Goal: Check status: Check status

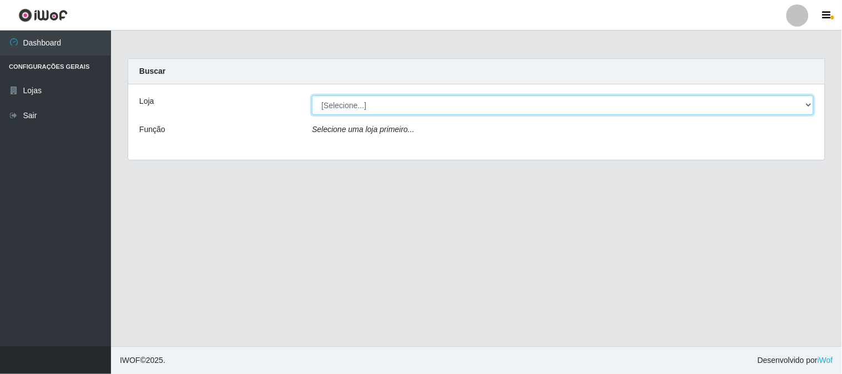
drag, startPoint x: 351, startPoint y: 106, endPoint x: 348, endPoint y: 112, distance: 6.7
click at [351, 106] on select "[Selecione...] Casatudo BR" at bounding box center [562, 104] width 501 height 19
select select "197"
click at [312, 95] on select "[Selecione...] Casatudo BR" at bounding box center [562, 104] width 501 height 19
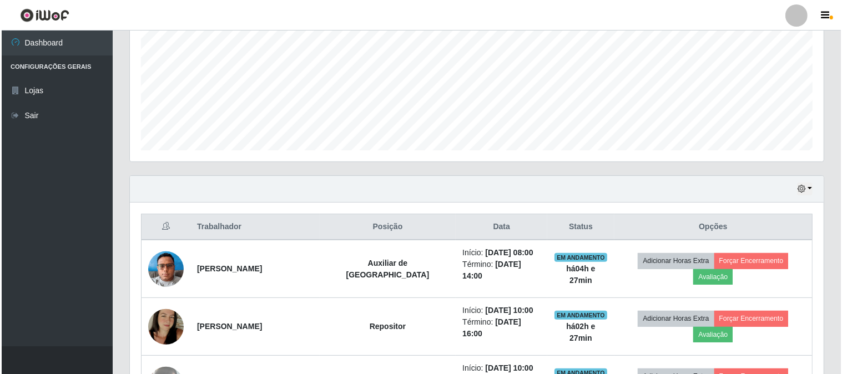
scroll to position [431, 0]
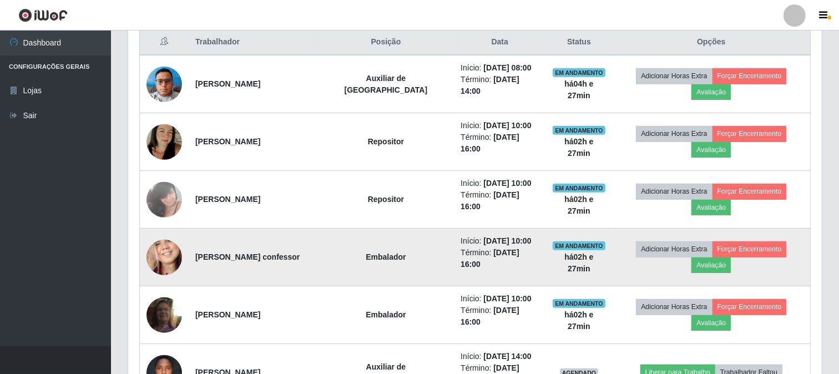
click at [165, 253] on img at bounding box center [164, 257] width 36 height 77
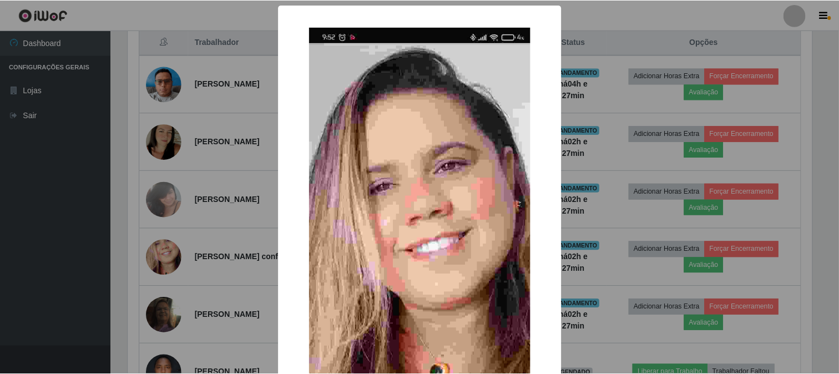
scroll to position [185, 0]
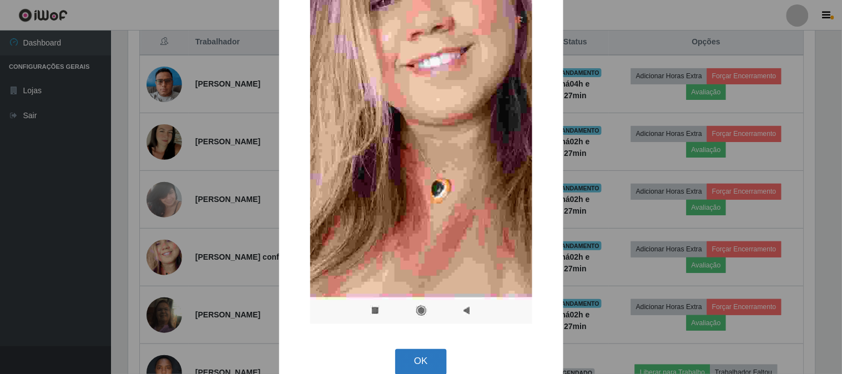
click at [401, 359] on button "OK" at bounding box center [421, 362] width 52 height 26
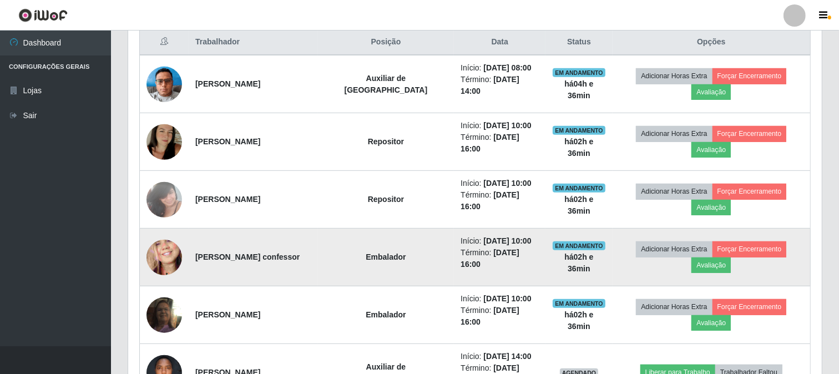
scroll to position [493, 0]
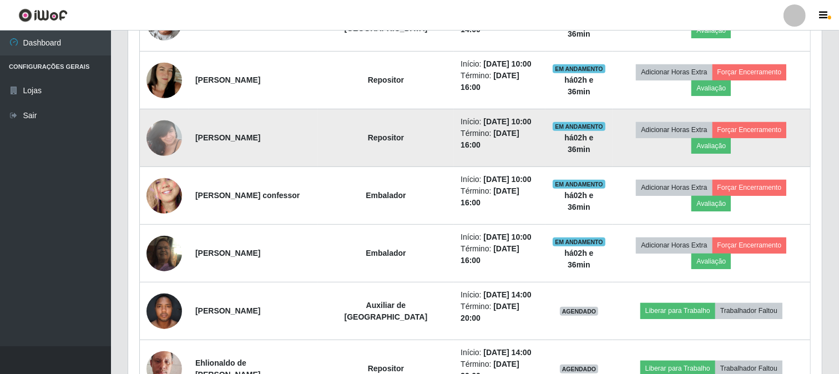
click at [153, 140] on img at bounding box center [164, 137] width 36 height 47
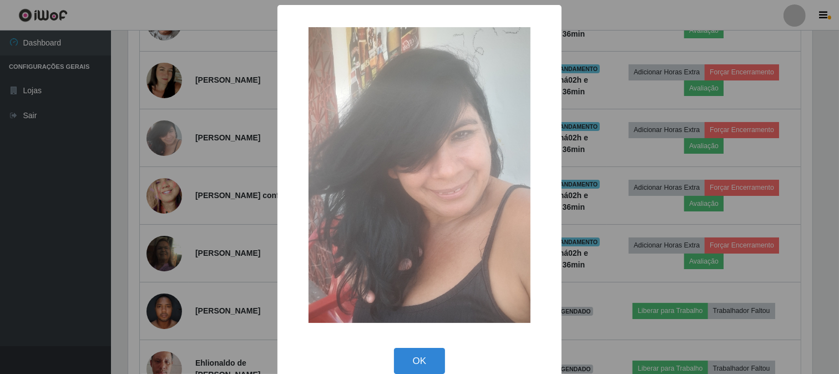
scroll to position [230, 686]
click at [409, 361] on button "OK" at bounding box center [421, 361] width 52 height 26
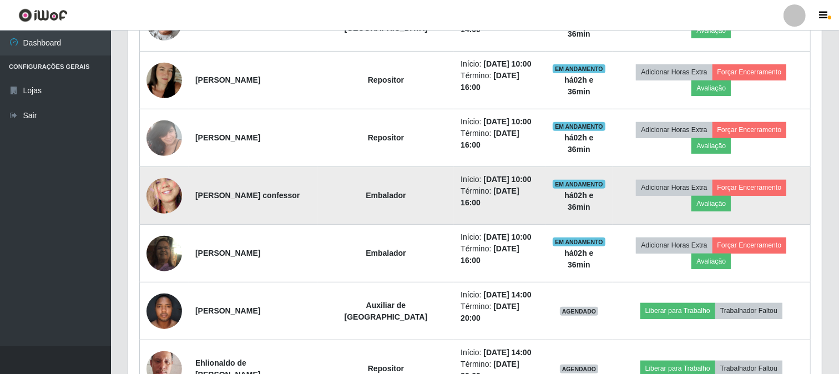
scroll to position [230, 693]
click at [163, 197] on img at bounding box center [164, 195] width 36 height 77
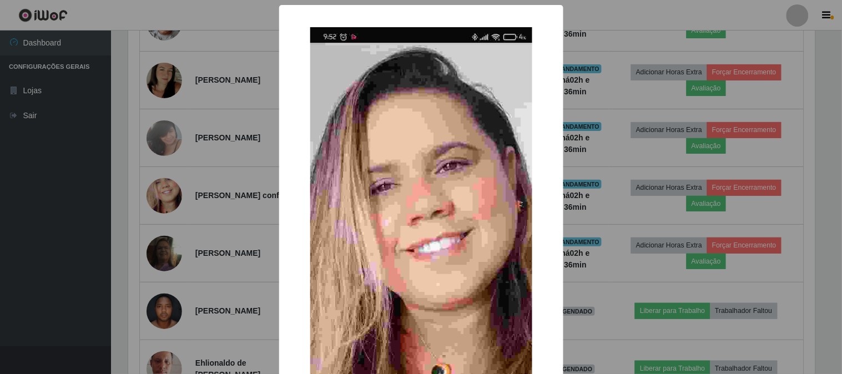
click at [196, 216] on div "× OK Cancel" at bounding box center [421, 187] width 842 height 374
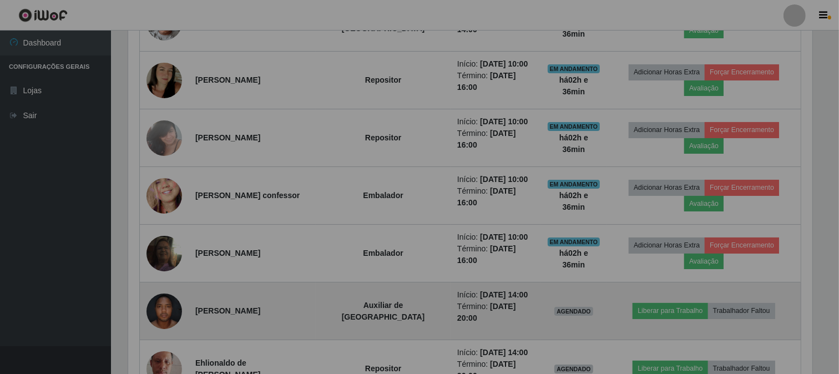
scroll to position [230, 693]
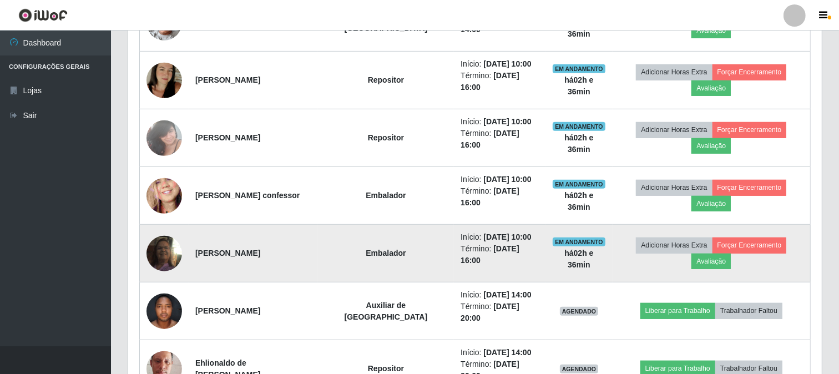
click at [175, 254] on img at bounding box center [164, 253] width 36 height 63
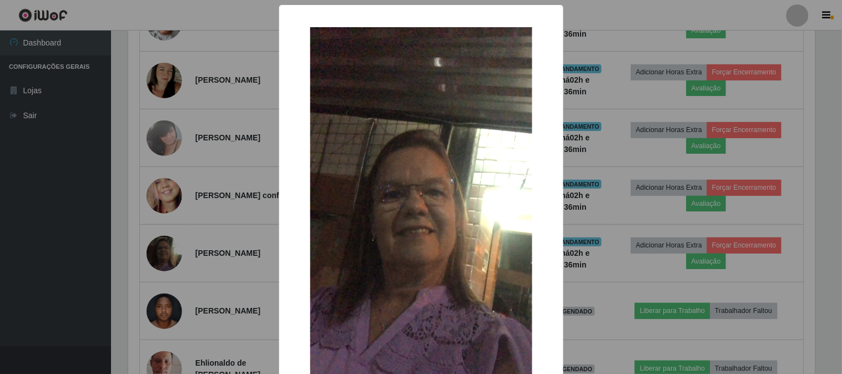
click at [255, 270] on div "× OK Cancel" at bounding box center [421, 187] width 842 height 374
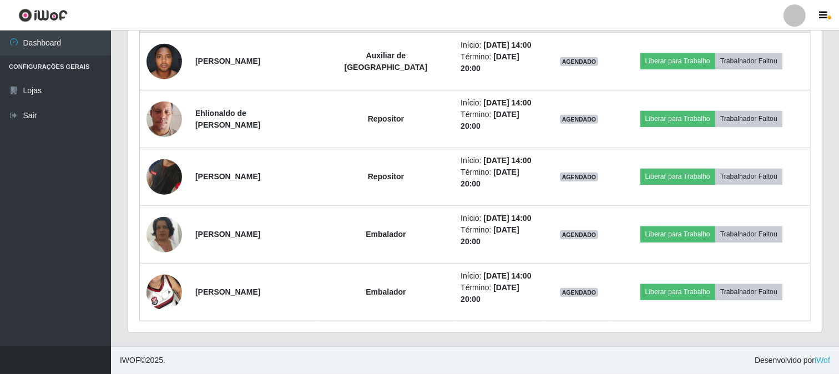
scroll to position [619, 0]
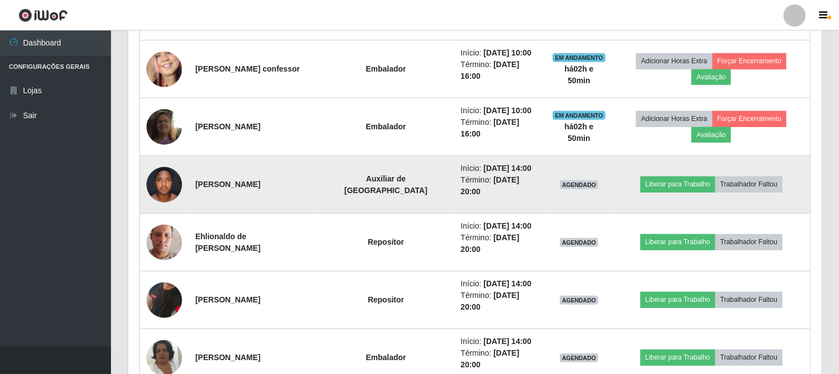
click at [173, 184] on img at bounding box center [164, 184] width 36 height 47
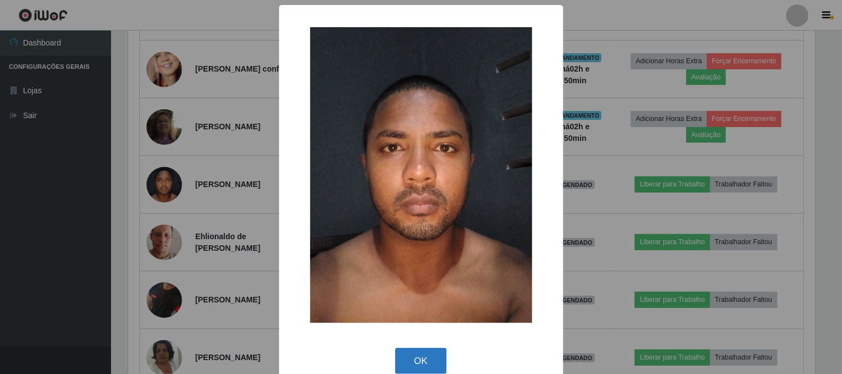
click at [411, 362] on button "OK" at bounding box center [421, 361] width 52 height 26
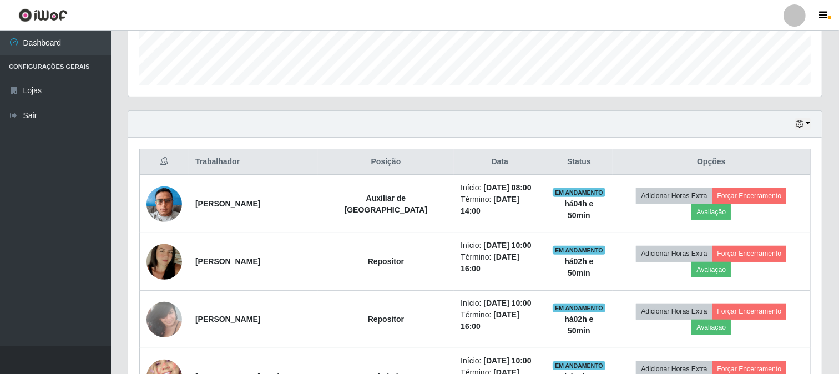
scroll to position [250, 0]
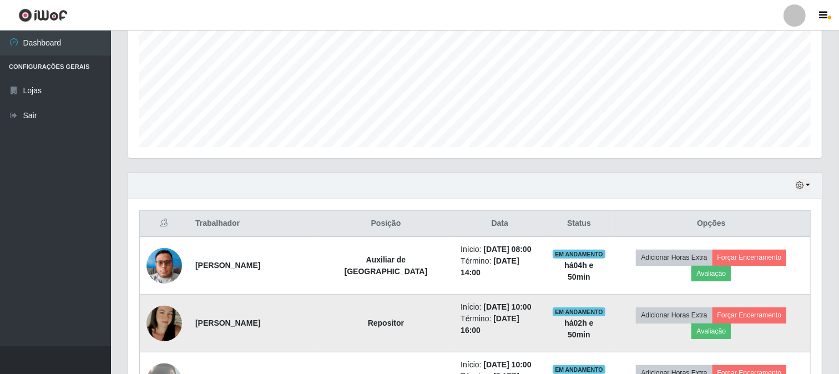
click at [169, 322] on img at bounding box center [164, 323] width 36 height 63
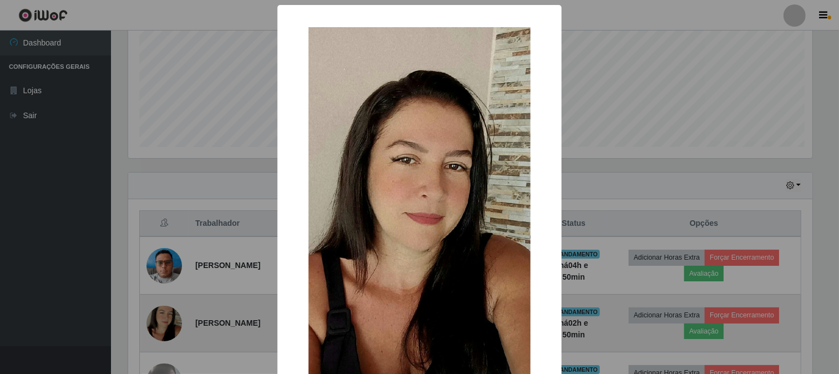
scroll to position [230, 686]
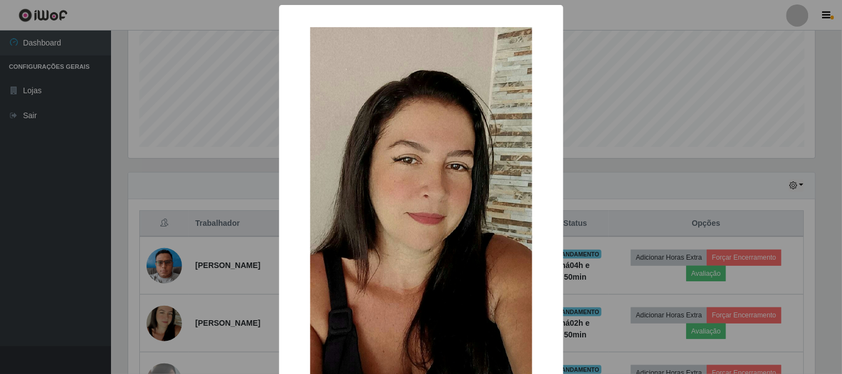
click at [638, 188] on div "× OK Cancel" at bounding box center [421, 187] width 842 height 374
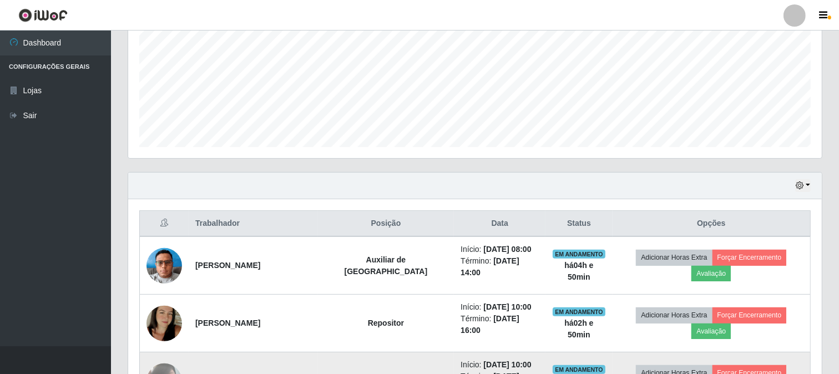
scroll to position [373, 0]
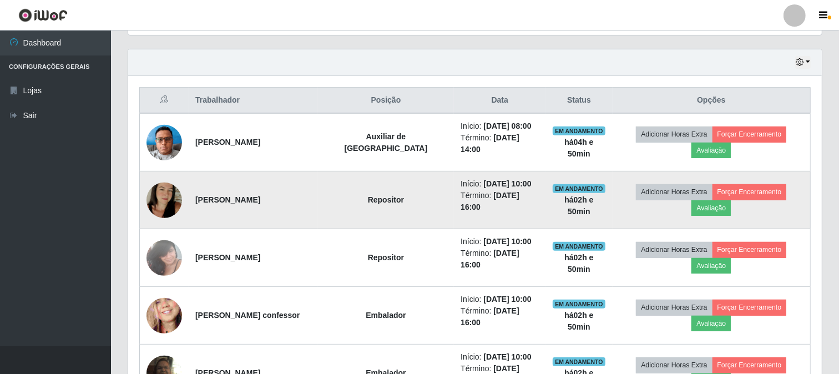
click at [160, 209] on img at bounding box center [164, 200] width 36 height 63
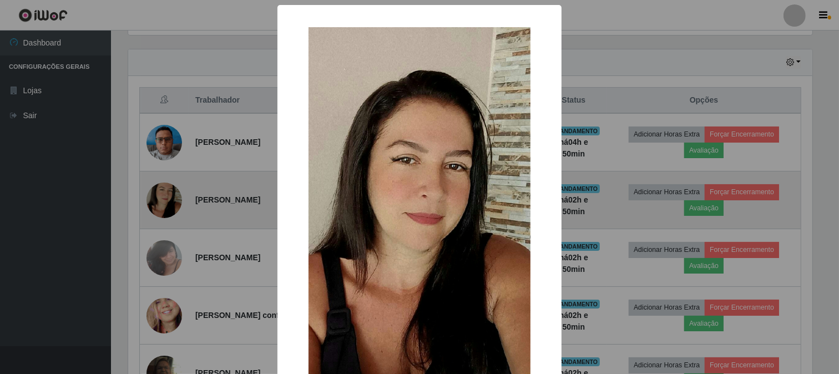
scroll to position [230, 686]
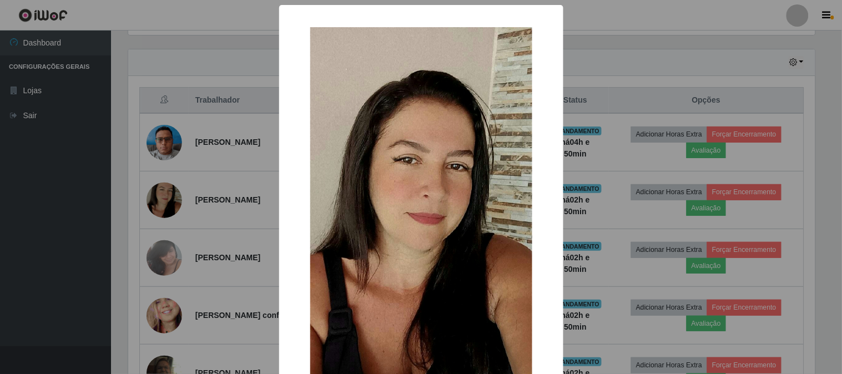
click at [589, 167] on div "× OK Cancel" at bounding box center [421, 187] width 842 height 374
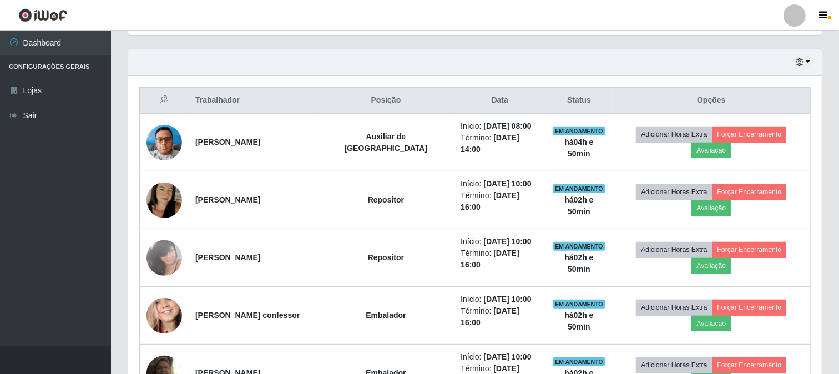
scroll to position [188, 0]
